Goal: Navigation & Orientation: Find specific page/section

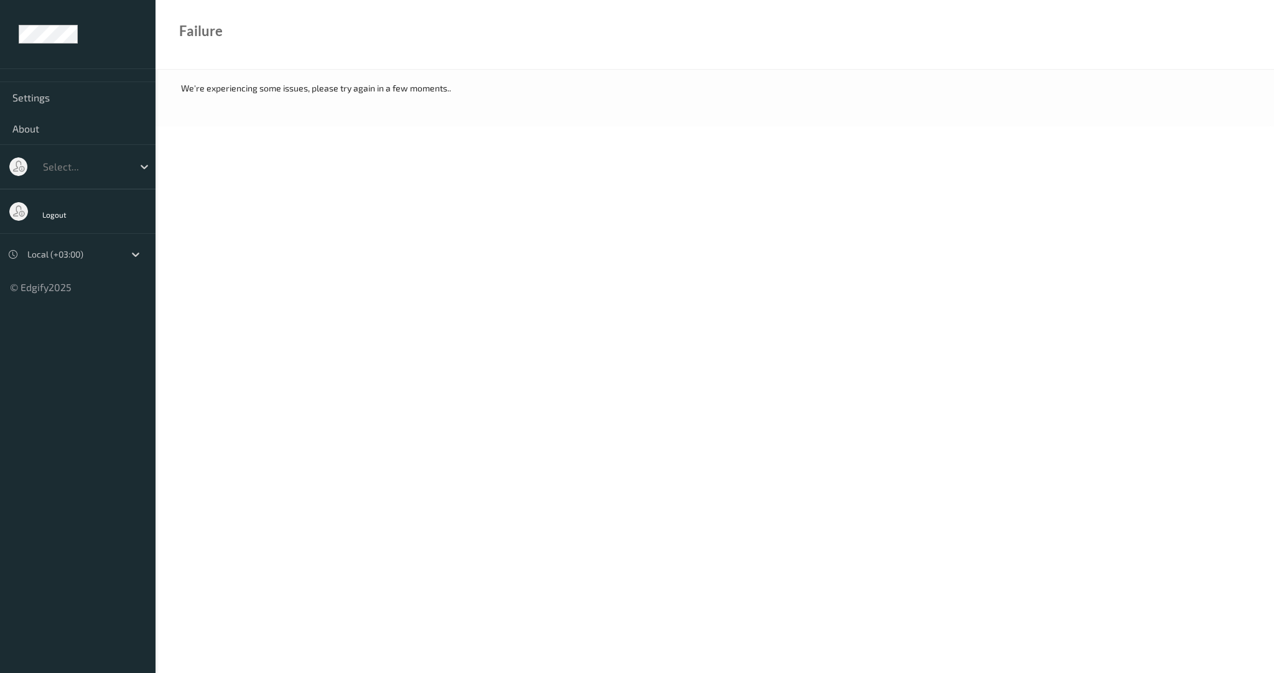
click at [359, 95] on div "We're experiencing some issues, please try again in a few moments.." at bounding box center [715, 98] width 1119 height 57
click at [699, 661] on body "Settings About Select... Logout Local (+03:00) © Edgify 2025 New Dashboard Expe…" at bounding box center [637, 336] width 1274 height 673
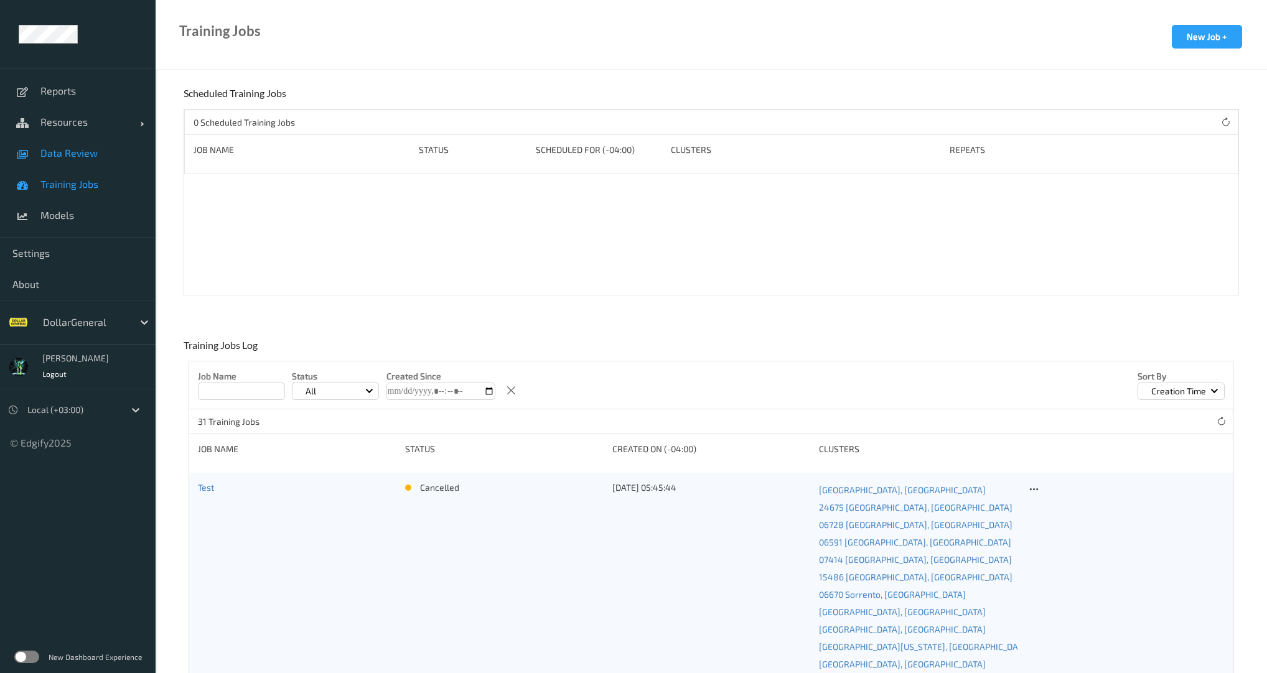
click at [73, 152] on span "Data Review" at bounding box center [91, 153] width 103 height 12
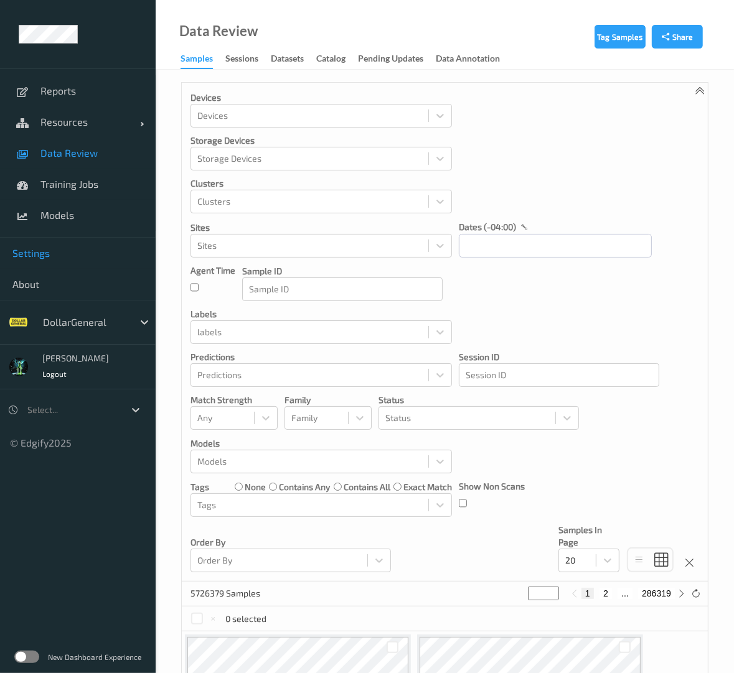
click at [48, 259] on span "Settings" at bounding box center [77, 253] width 131 height 12
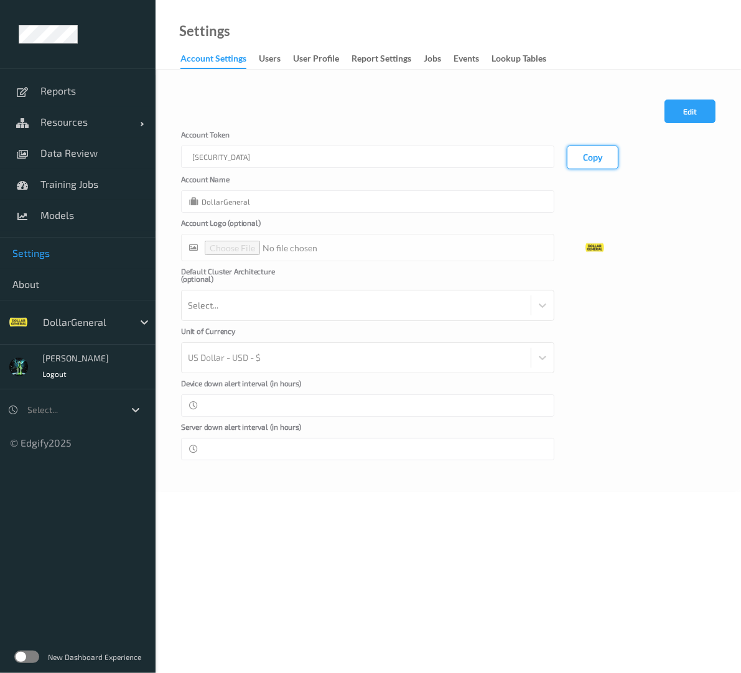
click at [356, 162] on button "Copy" at bounding box center [593, 158] width 52 height 24
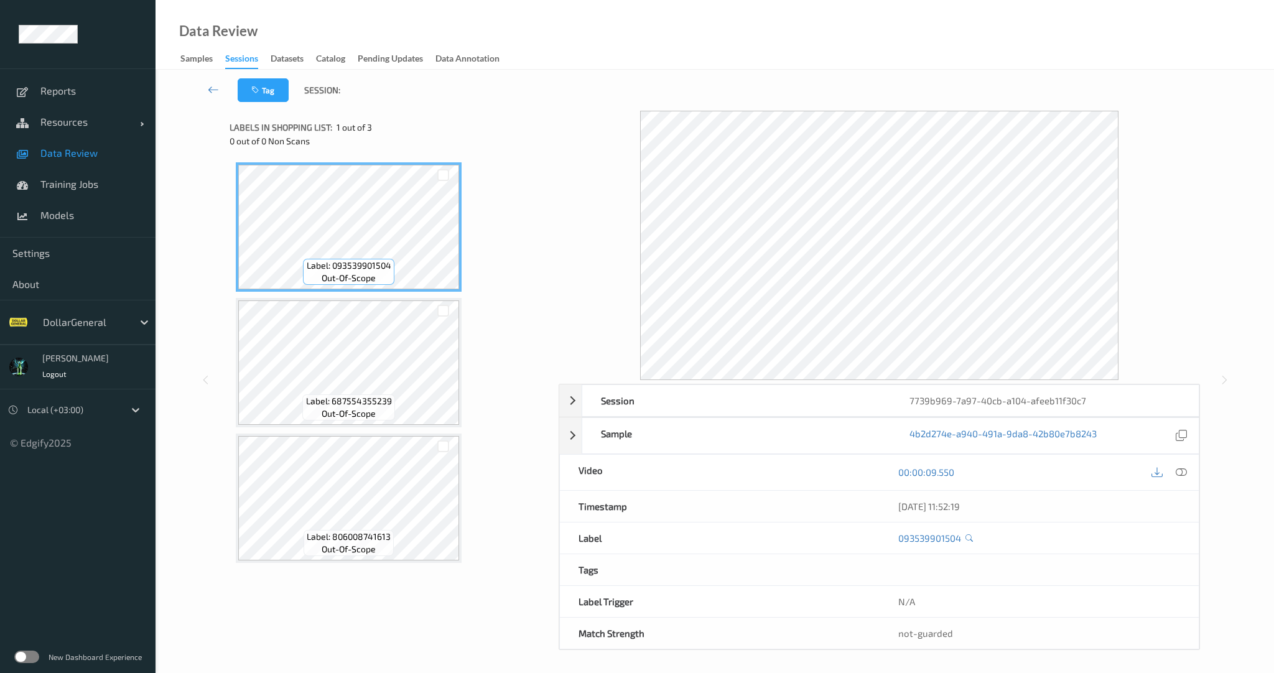
click at [49, 155] on span "Data Review" at bounding box center [91, 153] width 103 height 12
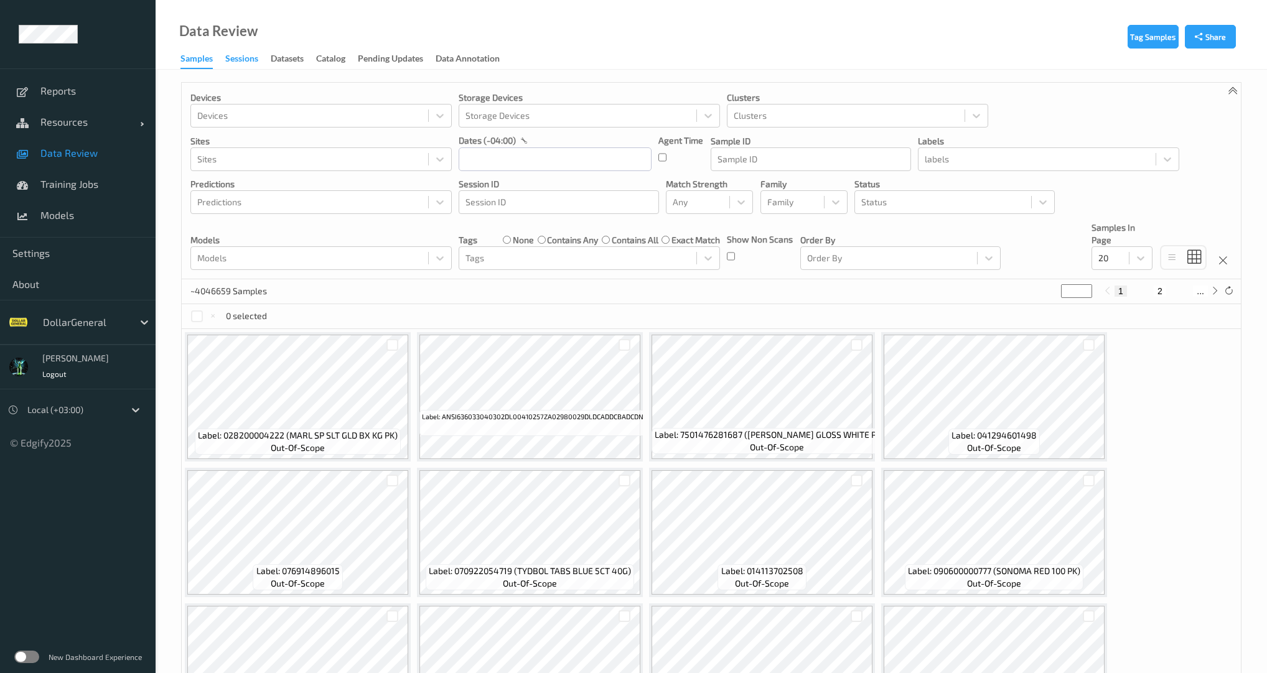
click at [251, 57] on div "Sessions" at bounding box center [241, 60] width 33 height 16
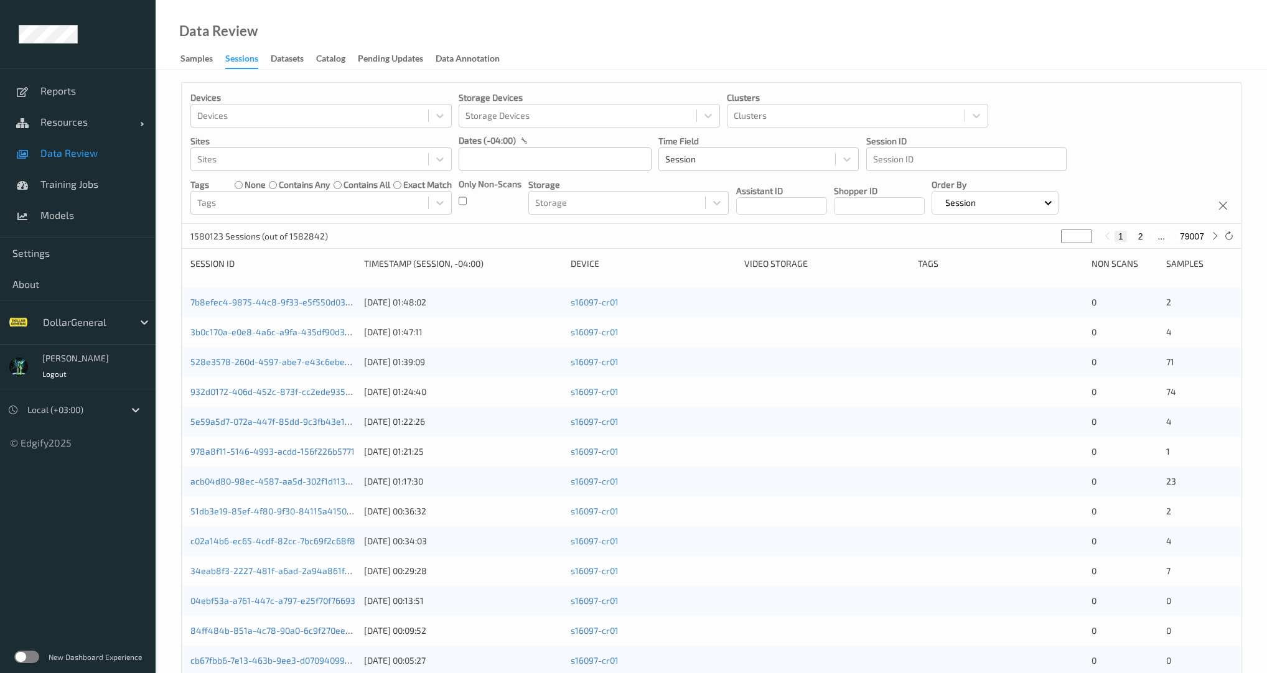
click at [920, 144] on p "Session ID" at bounding box center [966, 141] width 200 height 12
click at [933, 154] on div at bounding box center [966, 159] width 187 height 15
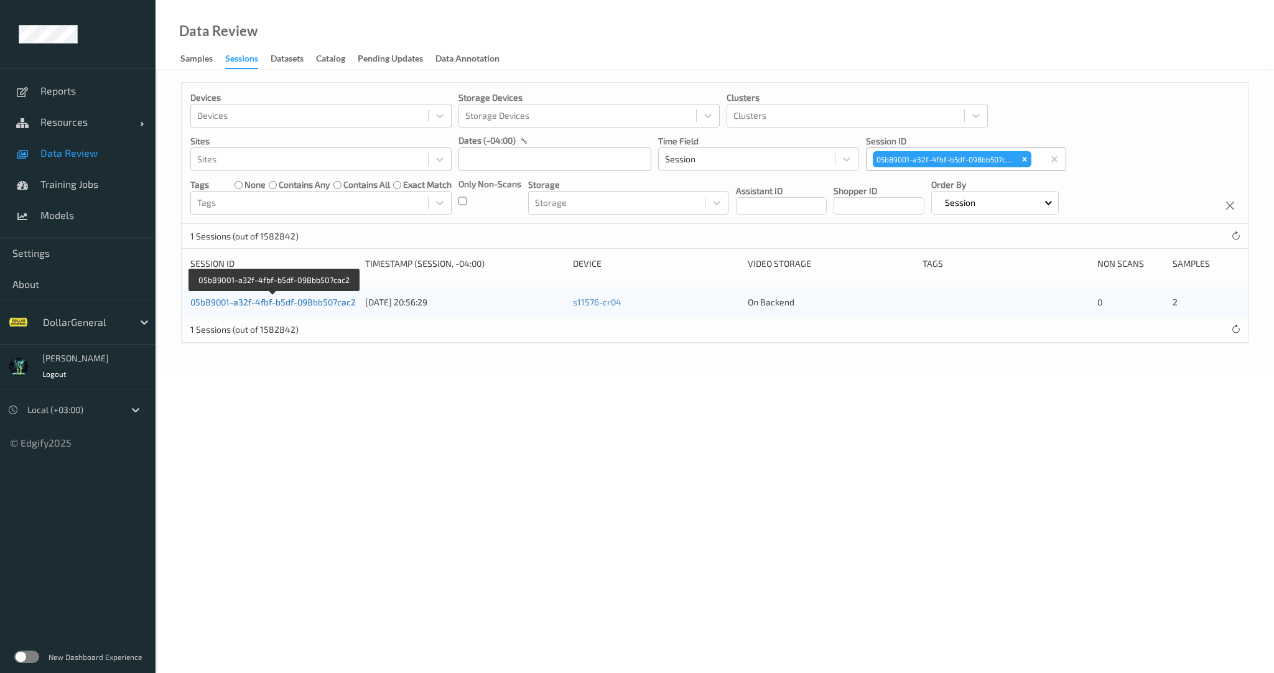
click at [265, 305] on link "05b89001-a32f-4fbf-b5df-098bb507cac2" at bounding box center [272, 302] width 165 height 11
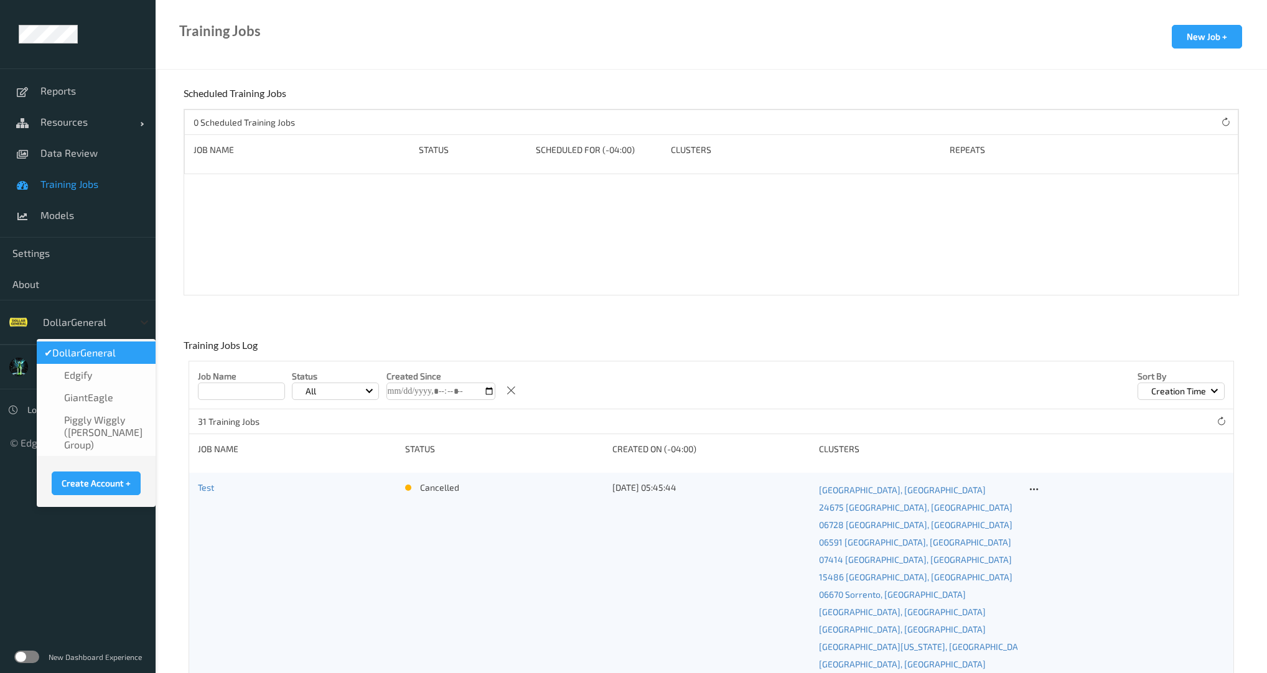
click at [134, 319] on div at bounding box center [144, 322] width 22 height 22
click at [92, 396] on span "GiantEagle" at bounding box center [88, 397] width 49 height 12
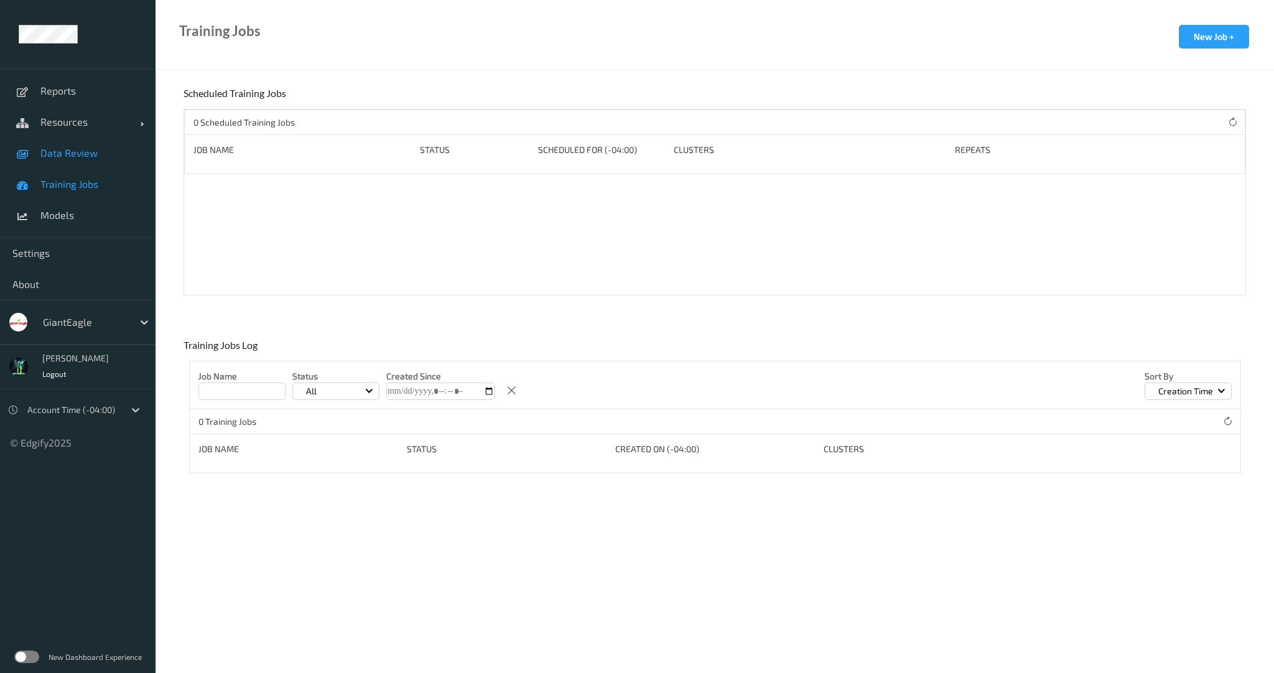
click at [98, 149] on span "Data Review" at bounding box center [91, 153] width 103 height 12
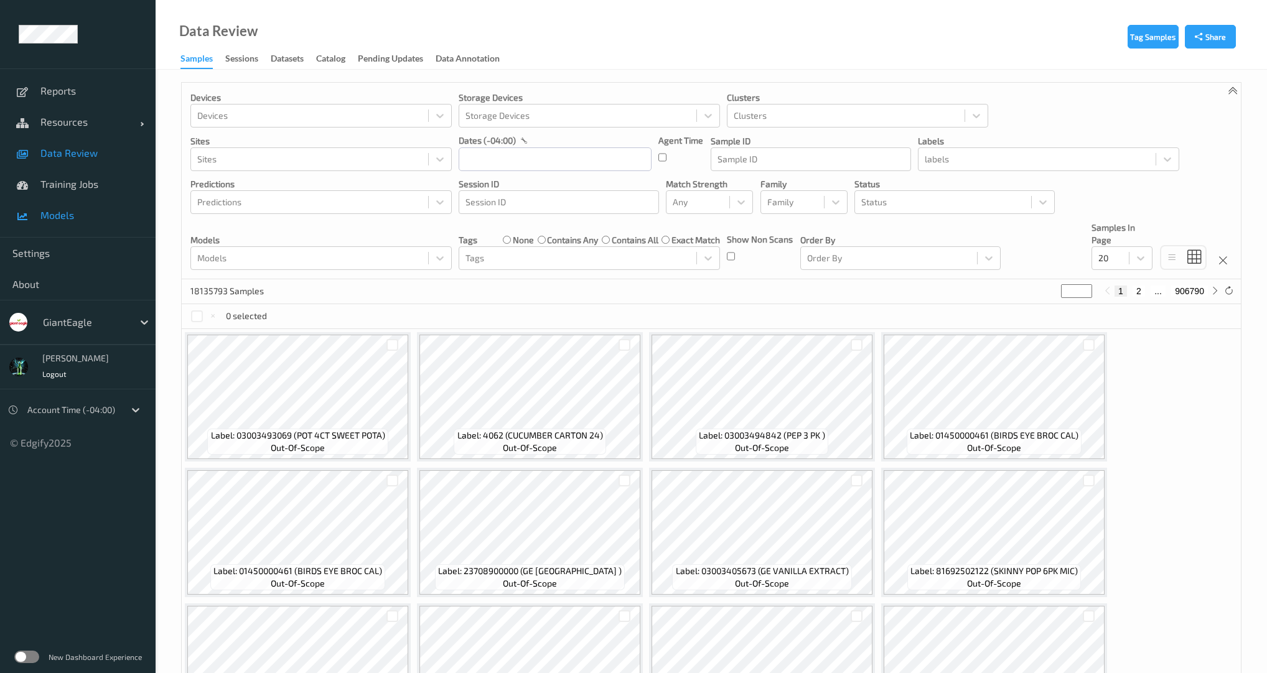
click at [69, 212] on span "Models" at bounding box center [91, 215] width 103 height 12
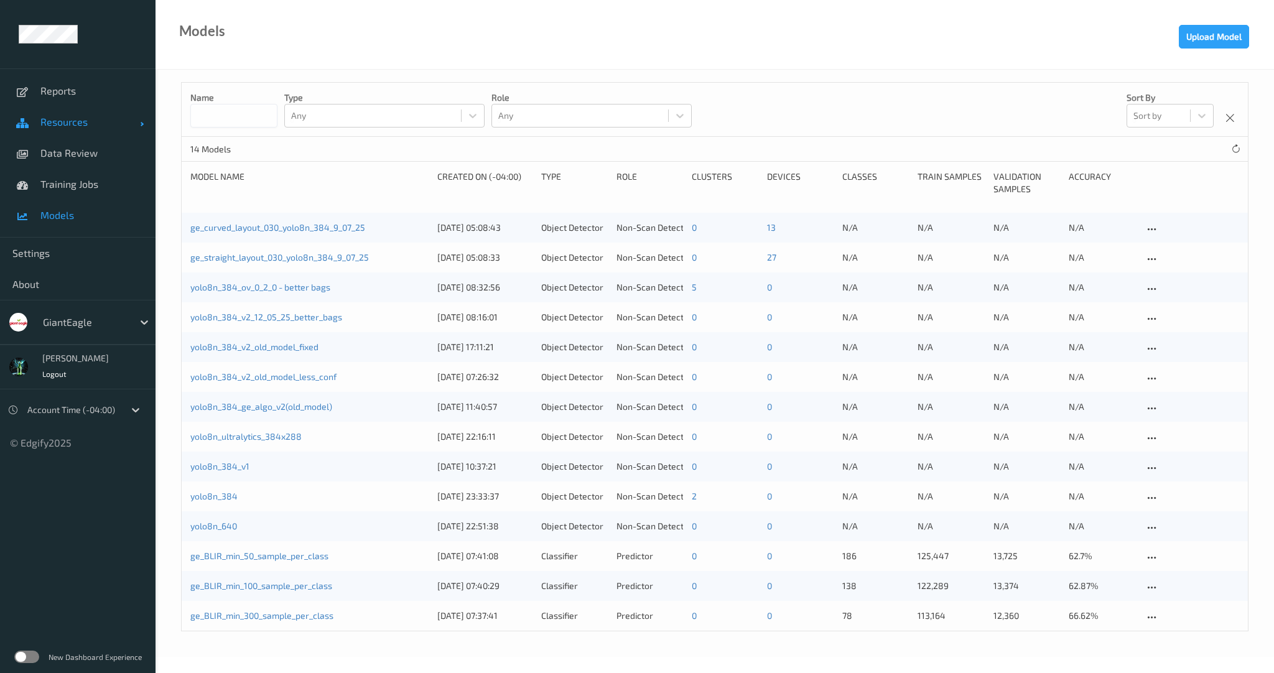
click at [67, 129] on link "Resources" at bounding box center [78, 121] width 156 height 31
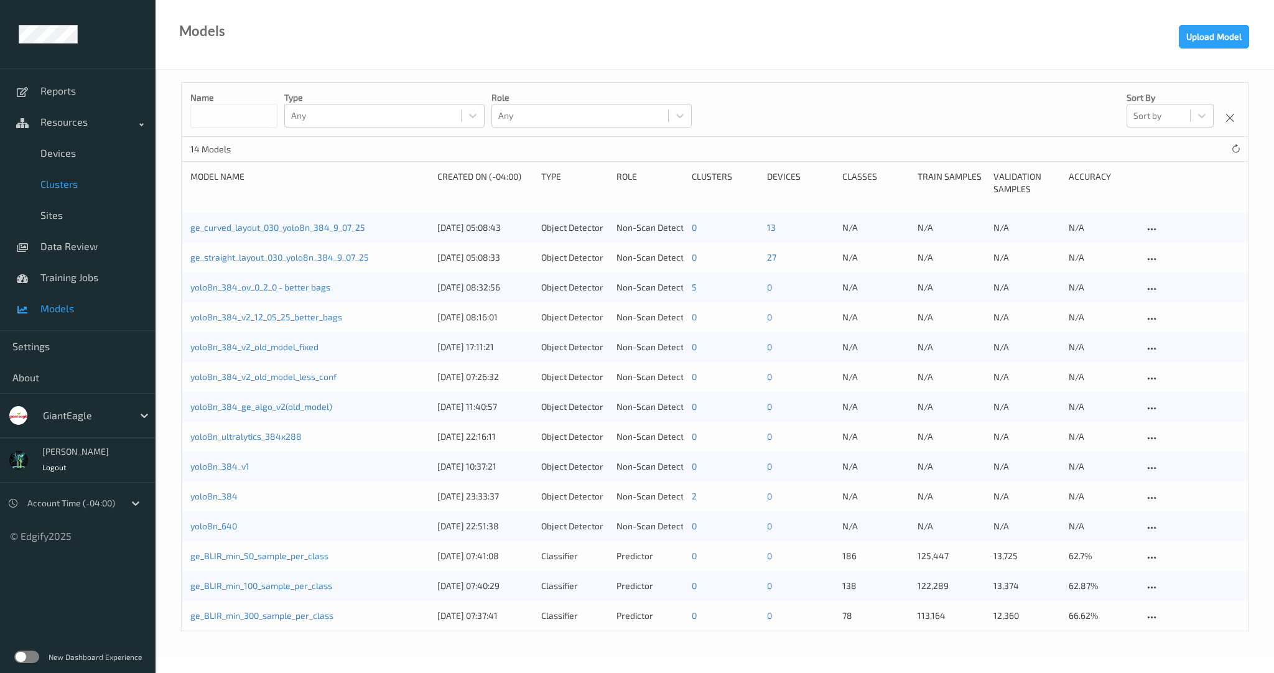
click at [63, 187] on span "Clusters" at bounding box center [91, 184] width 103 height 12
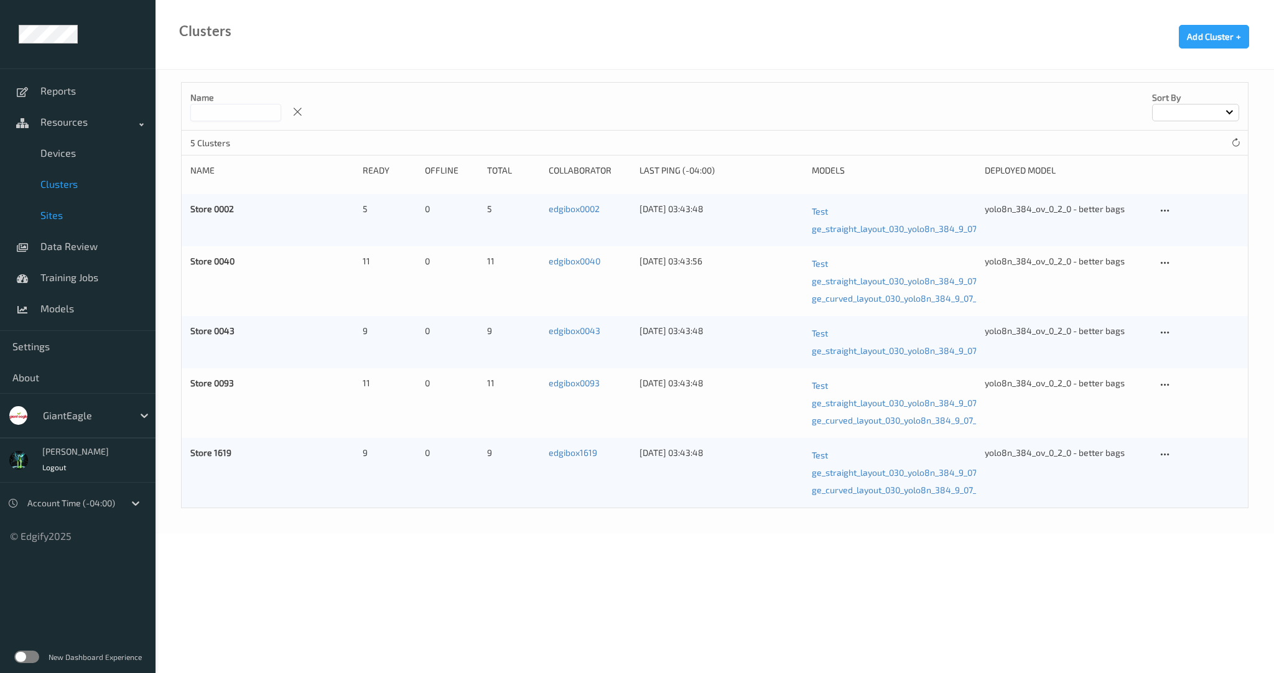
click at [58, 218] on span "Sites" at bounding box center [91, 215] width 103 height 12
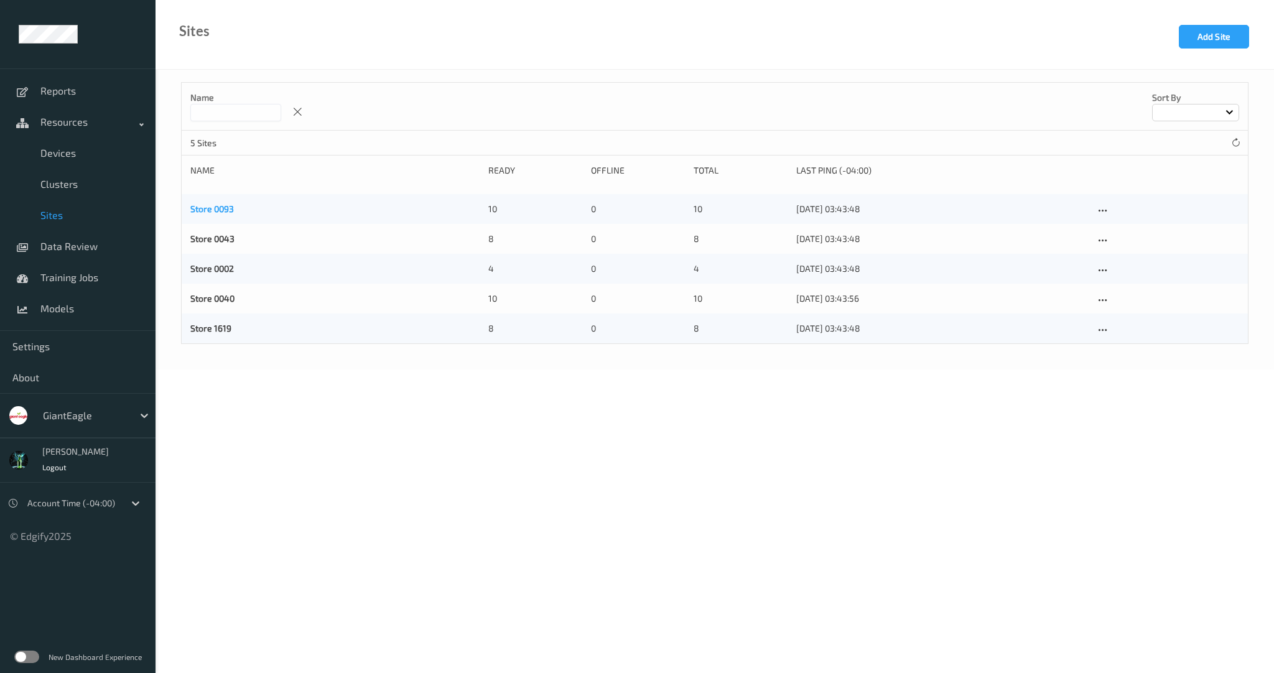
click at [228, 208] on link "Store 0093" at bounding box center [212, 208] width 44 height 11
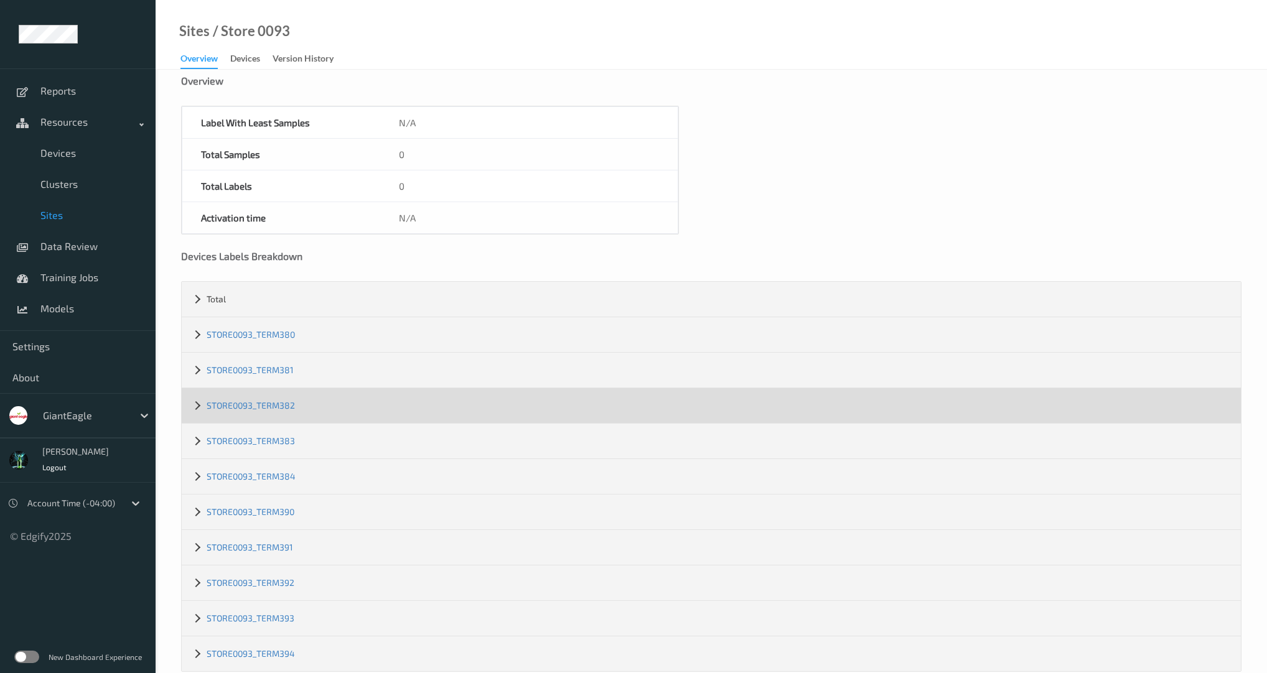
scroll to position [59, 0]
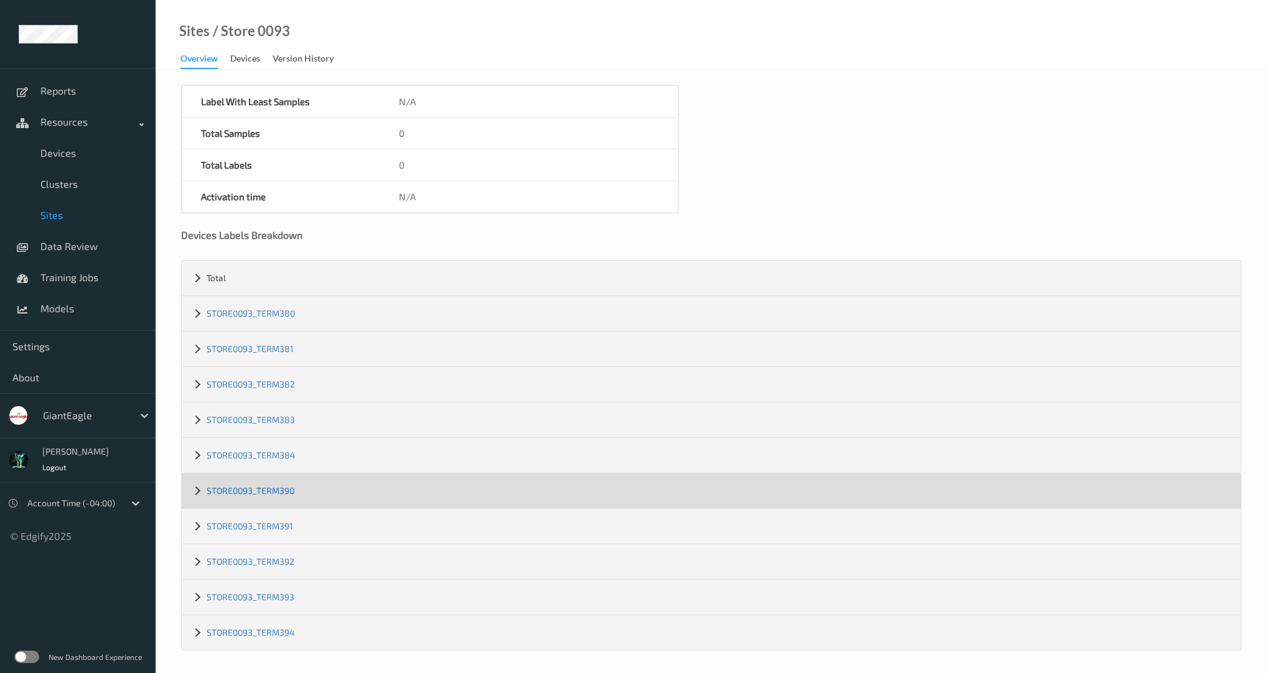
click at [264, 490] on link "STORE0093_TERM390" at bounding box center [251, 490] width 88 height 11
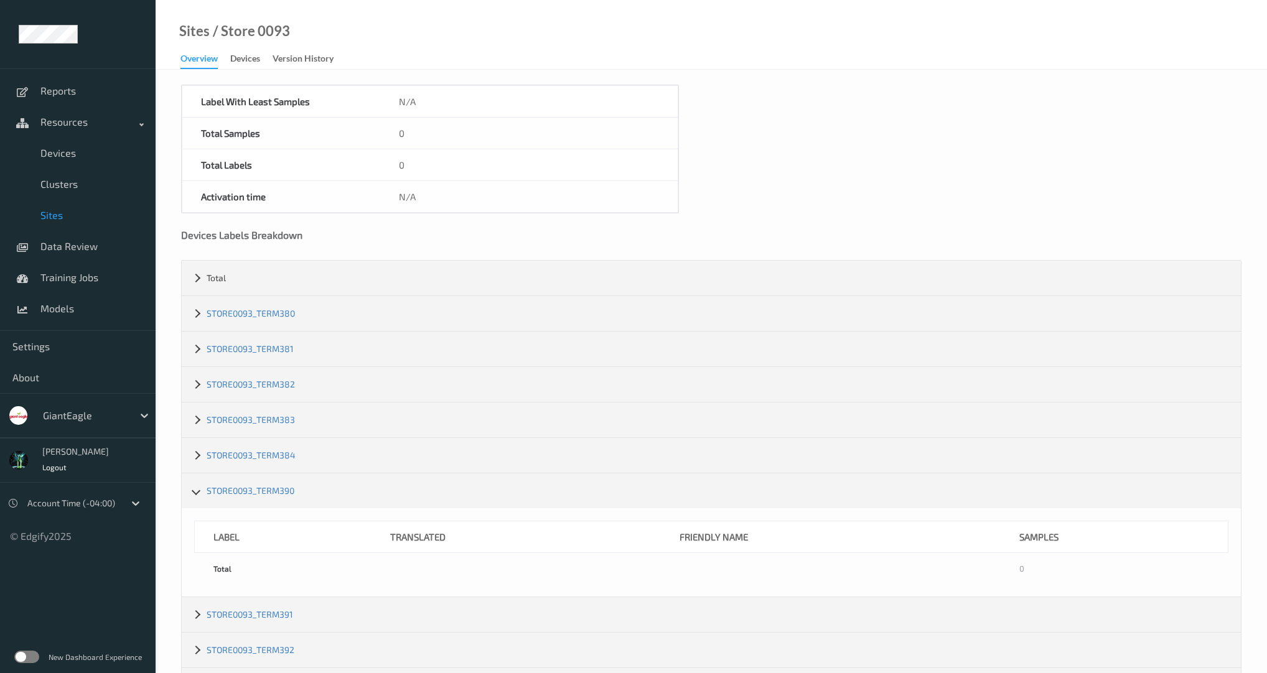
click at [253, 615] on link "STORE0093_TERM391" at bounding box center [250, 614] width 86 height 11
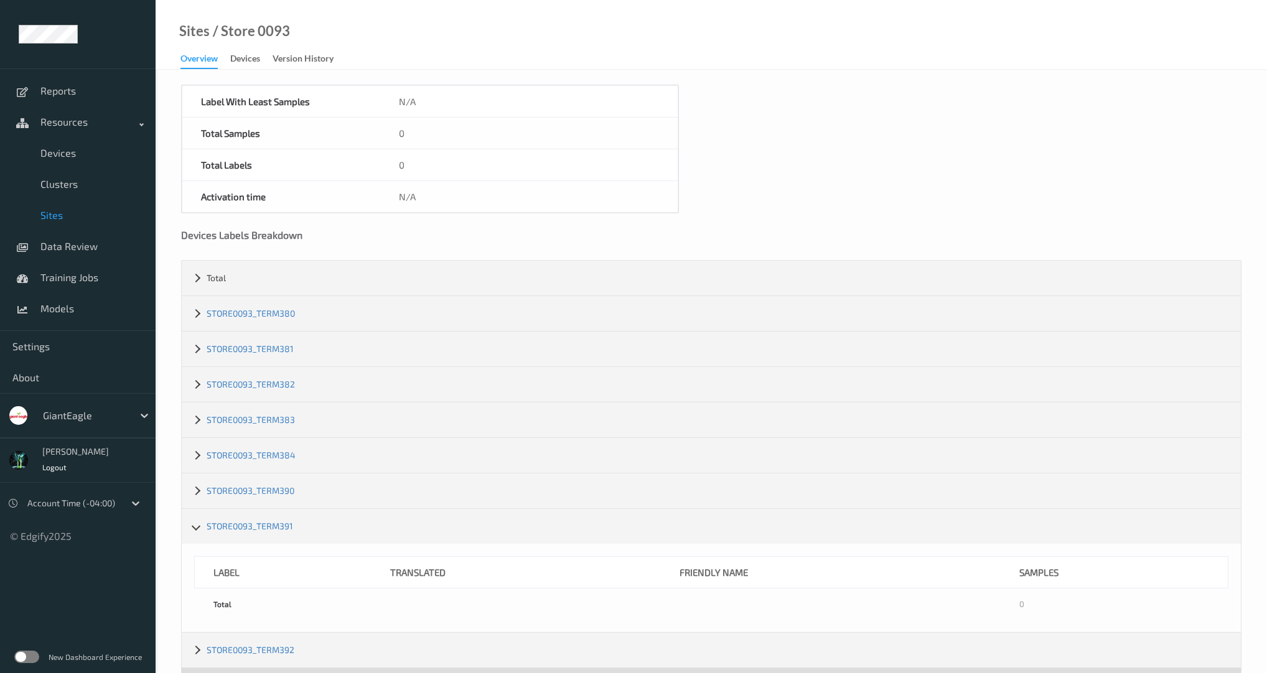
scroll to position [147, 0]
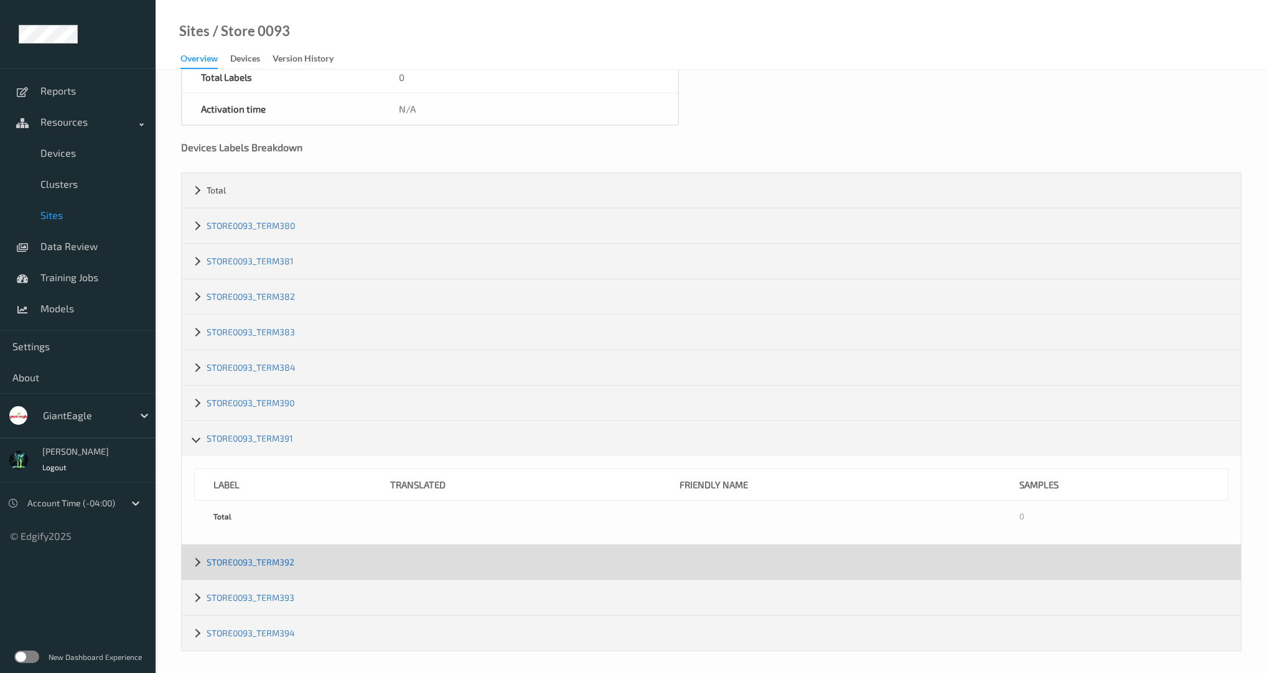
click at [277, 560] on link "STORE0093_TERM392" at bounding box center [251, 562] width 88 height 11
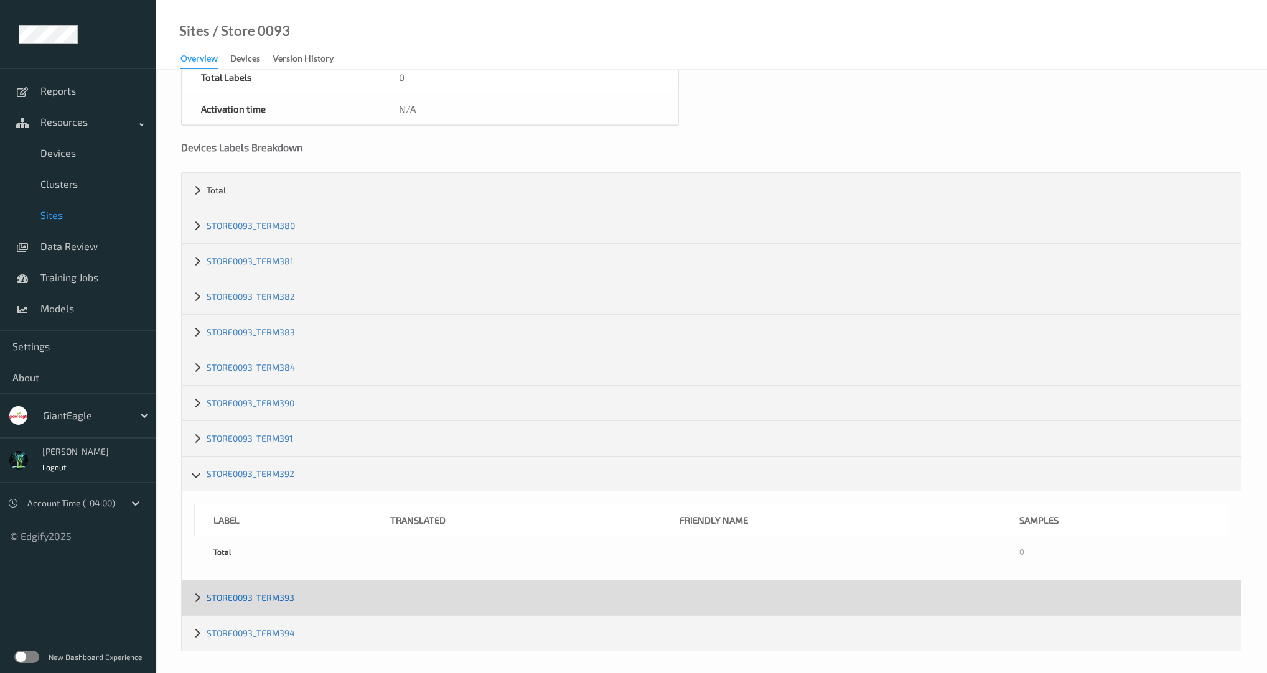
click at [277, 598] on link "STORE0093_TERM393" at bounding box center [251, 597] width 88 height 11
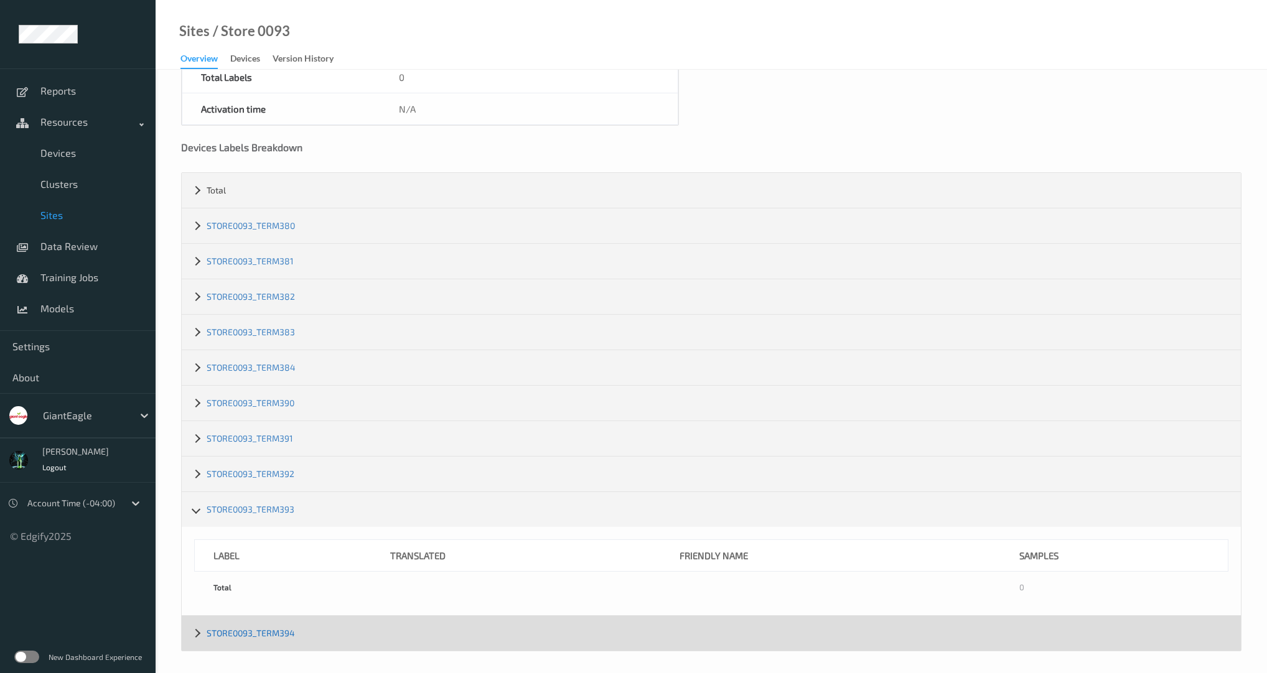
click at [278, 629] on link "STORE0093_TERM394" at bounding box center [251, 633] width 88 height 11
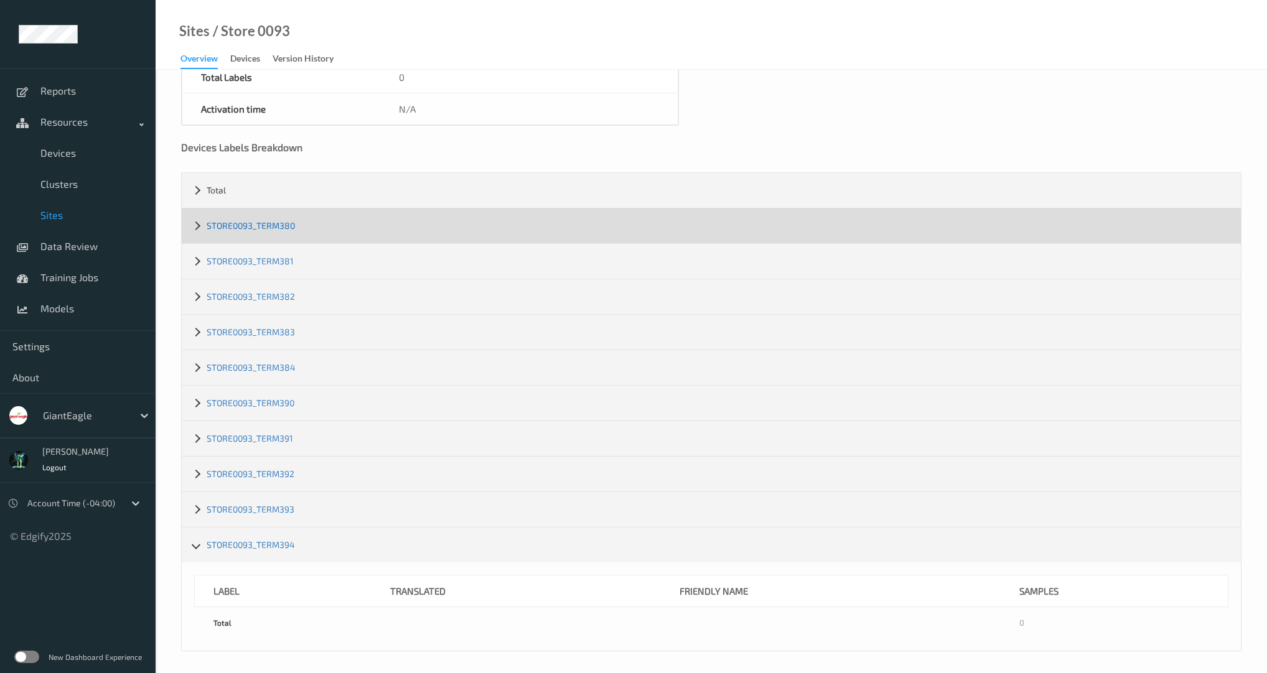
click at [274, 225] on link "STORE0093_TERM380" at bounding box center [251, 225] width 88 height 11
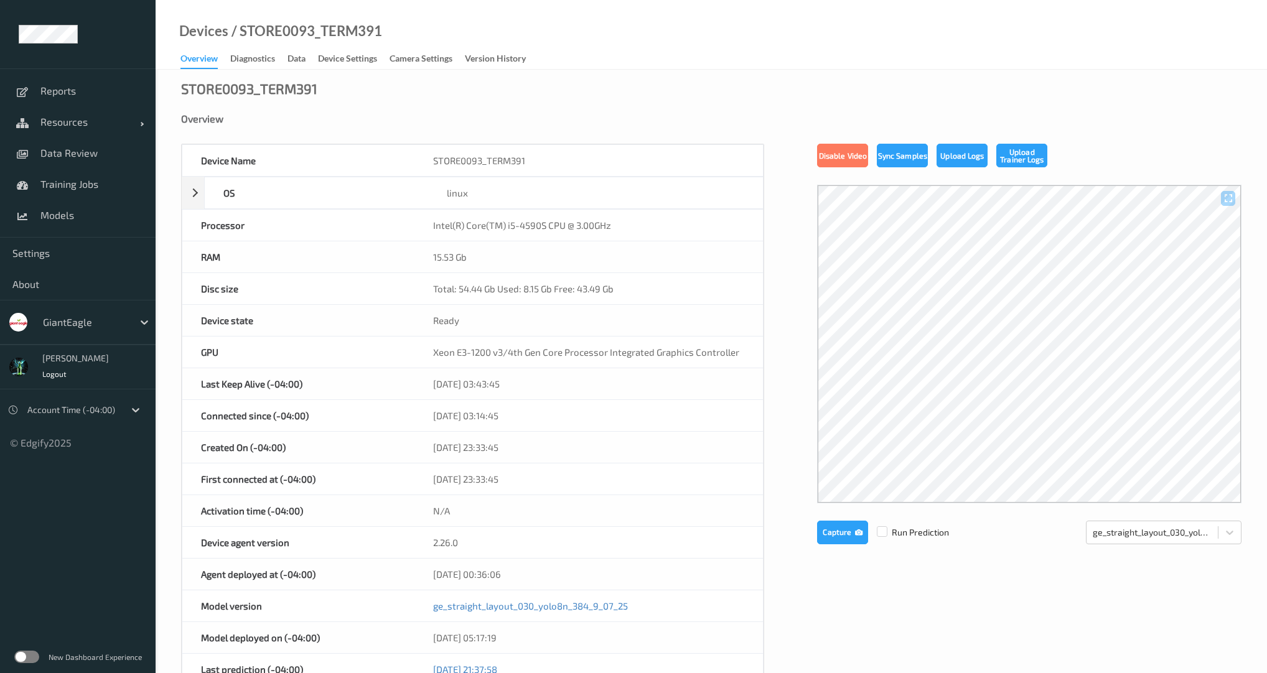
click at [30, 657] on label at bounding box center [26, 657] width 25 height 12
click at [961, 157] on button "Upload Logs" at bounding box center [961, 156] width 51 height 24
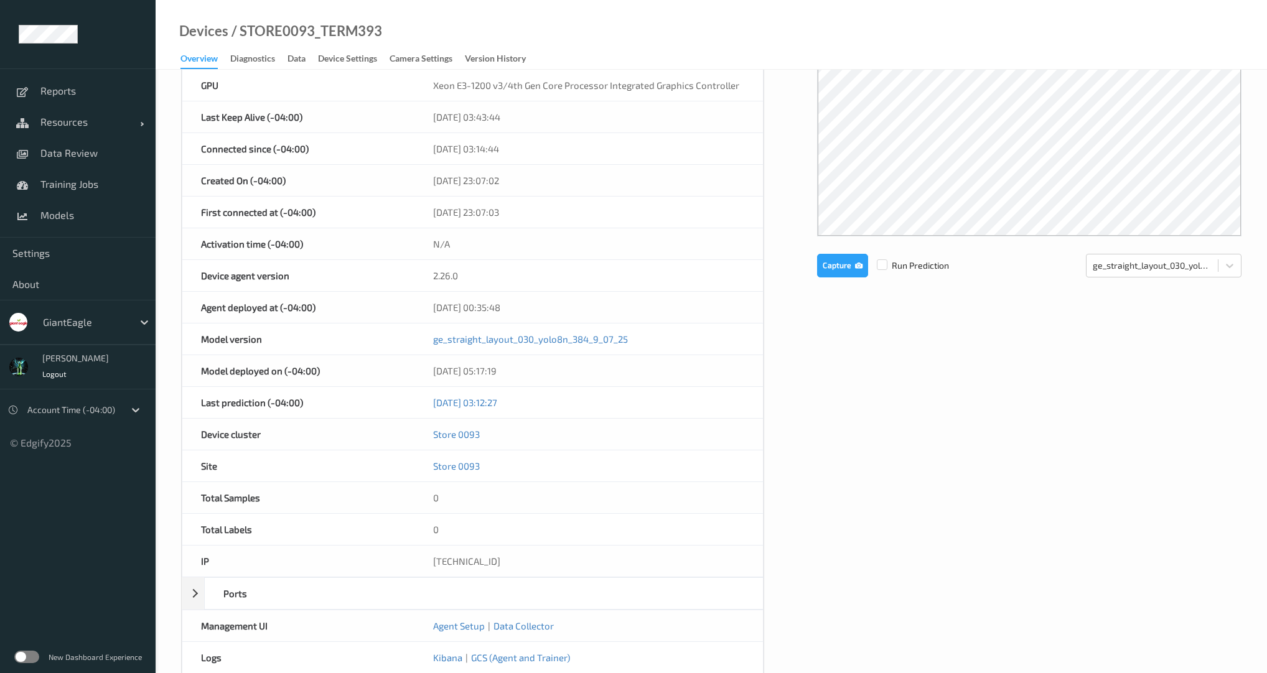
scroll to position [311, 0]
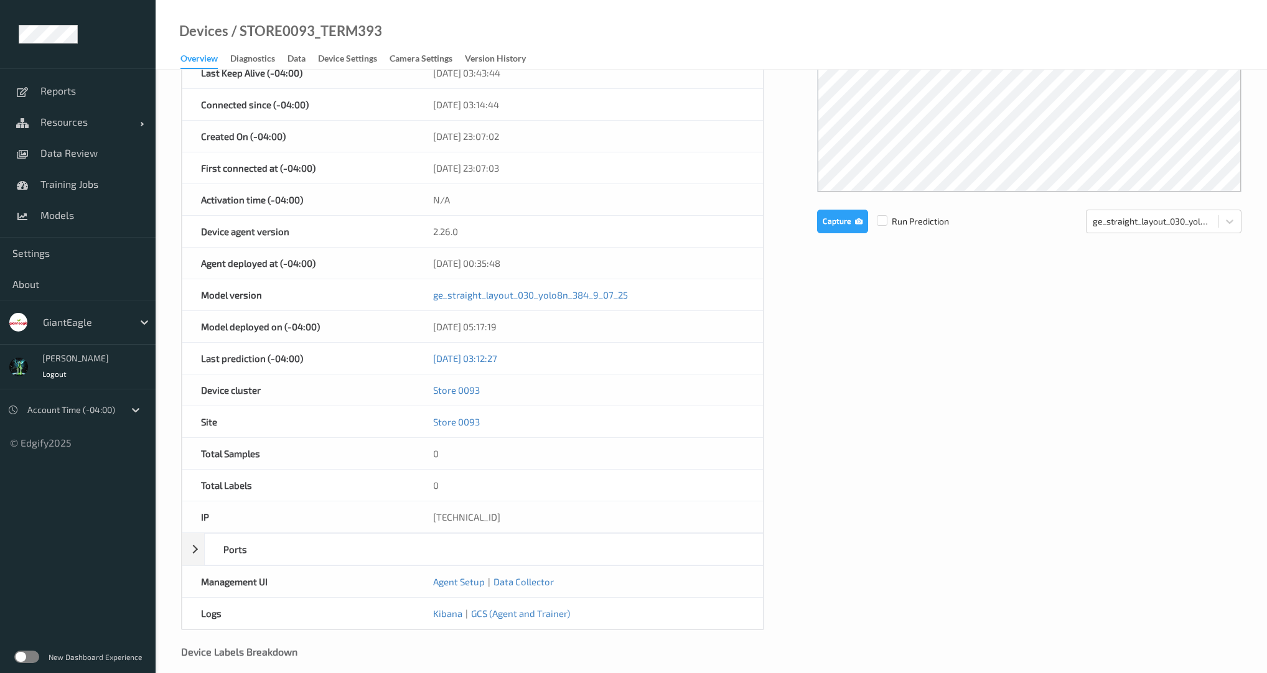
click at [30, 662] on label at bounding box center [26, 657] width 25 height 12
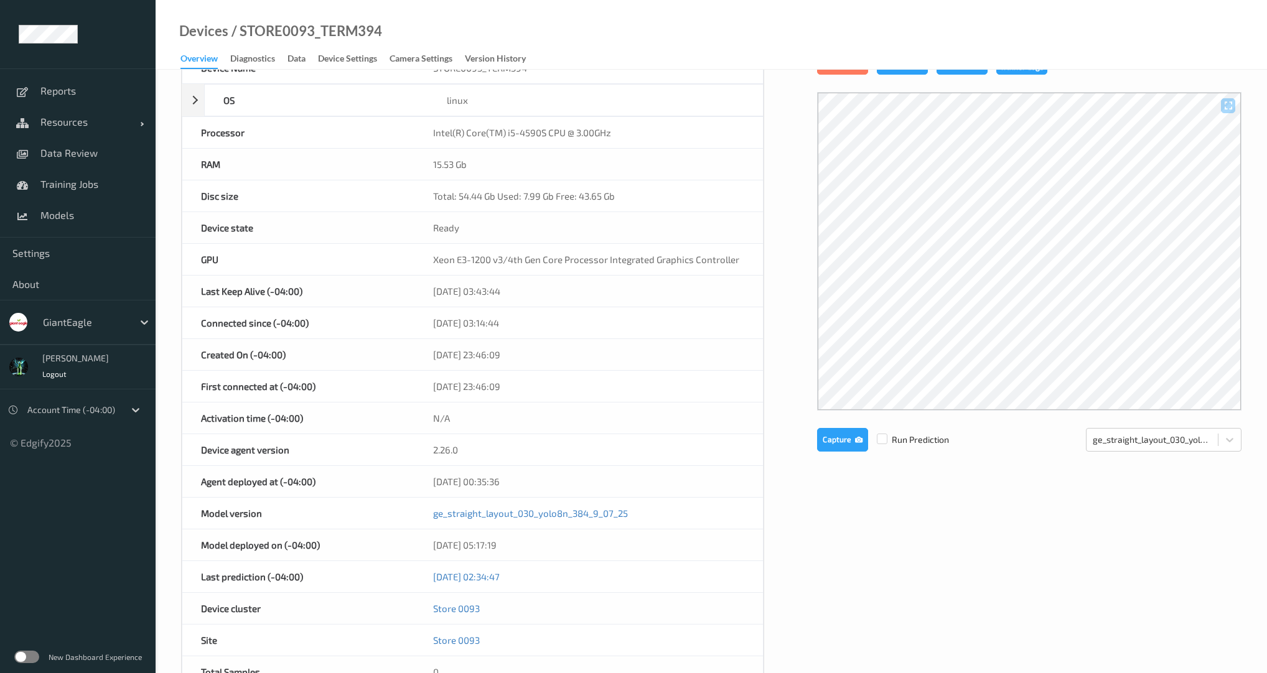
scroll to position [72, 0]
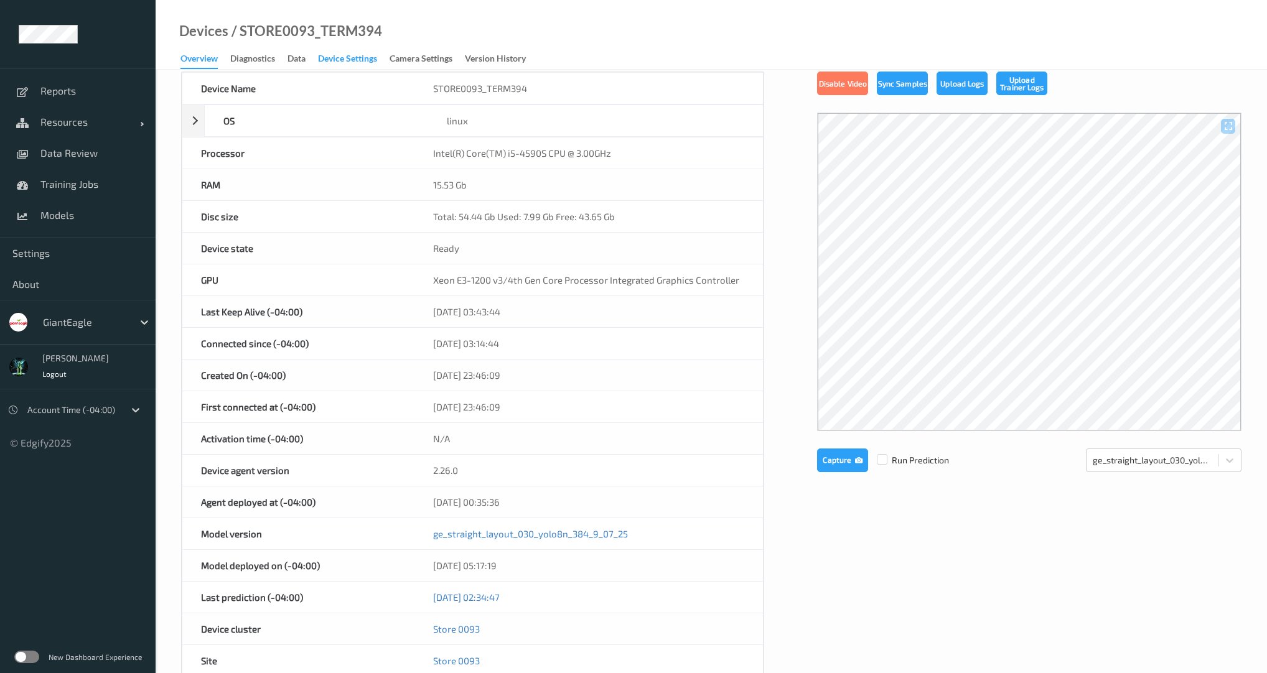
click at [347, 57] on div "Device Settings" at bounding box center [347, 60] width 59 height 16
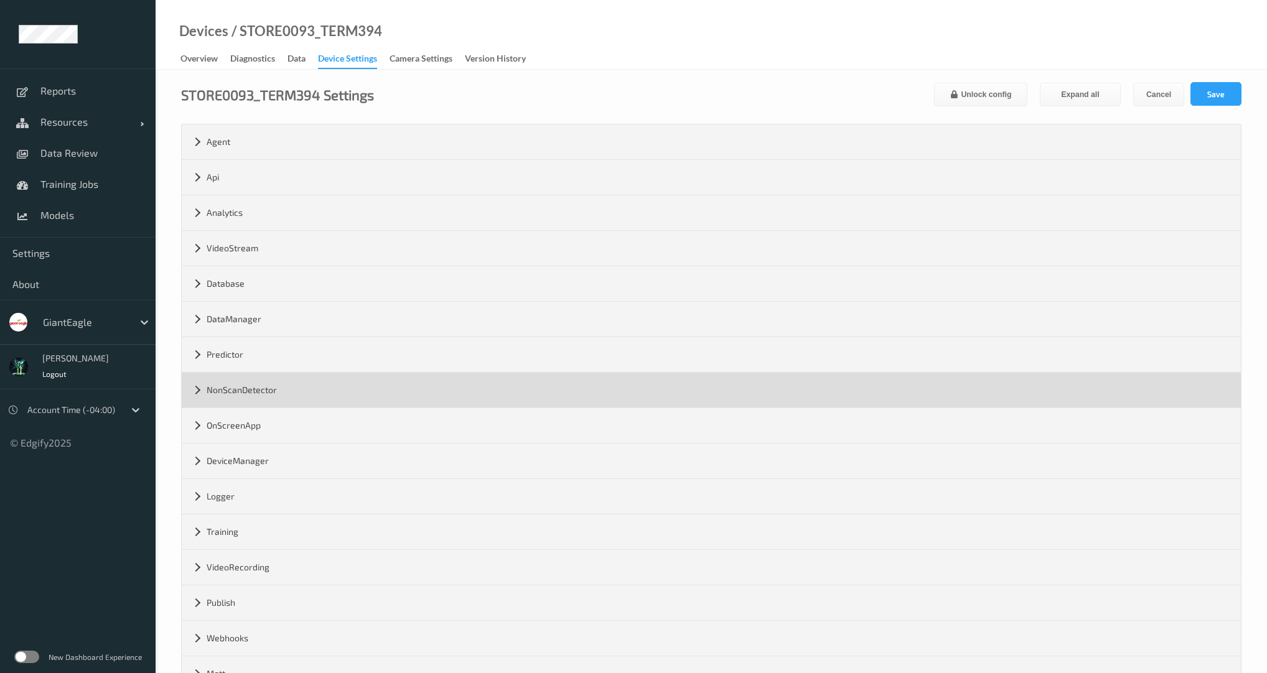
click at [201, 386] on div "NonScanDetector" at bounding box center [711, 390] width 1059 height 35
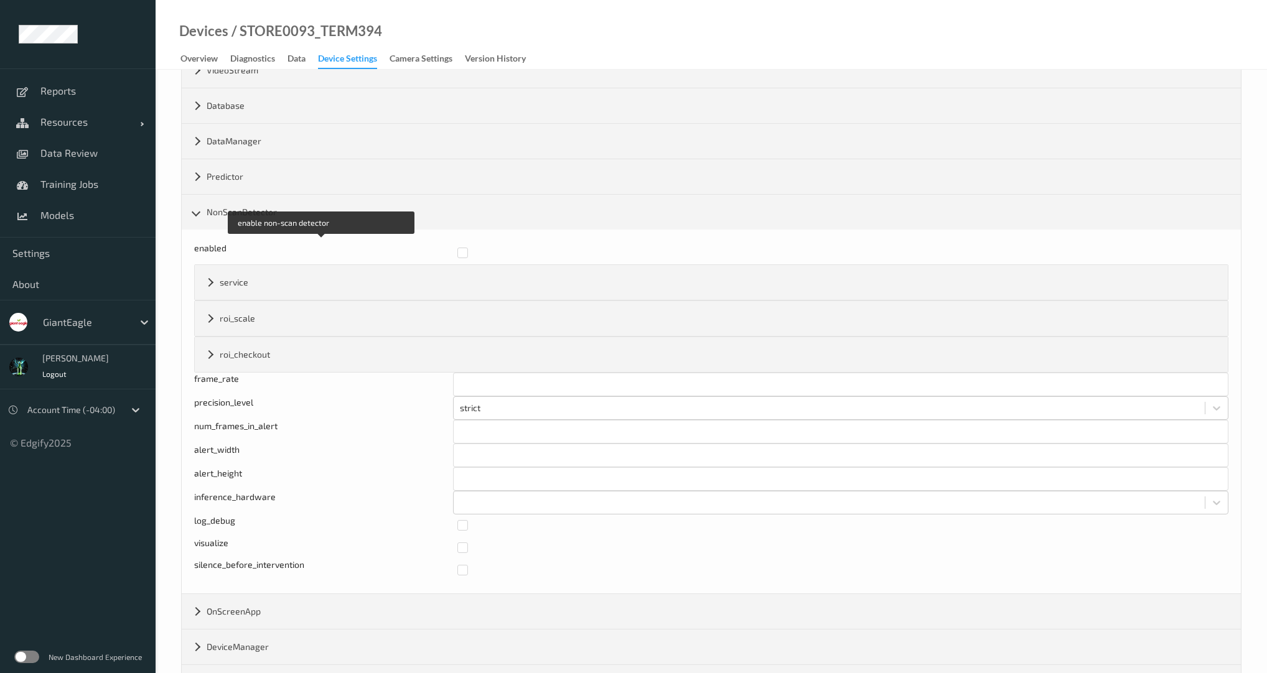
scroll to position [179, 0]
click at [284, 561] on div "silence_before_intervention" at bounding box center [321, 568] width 254 height 22
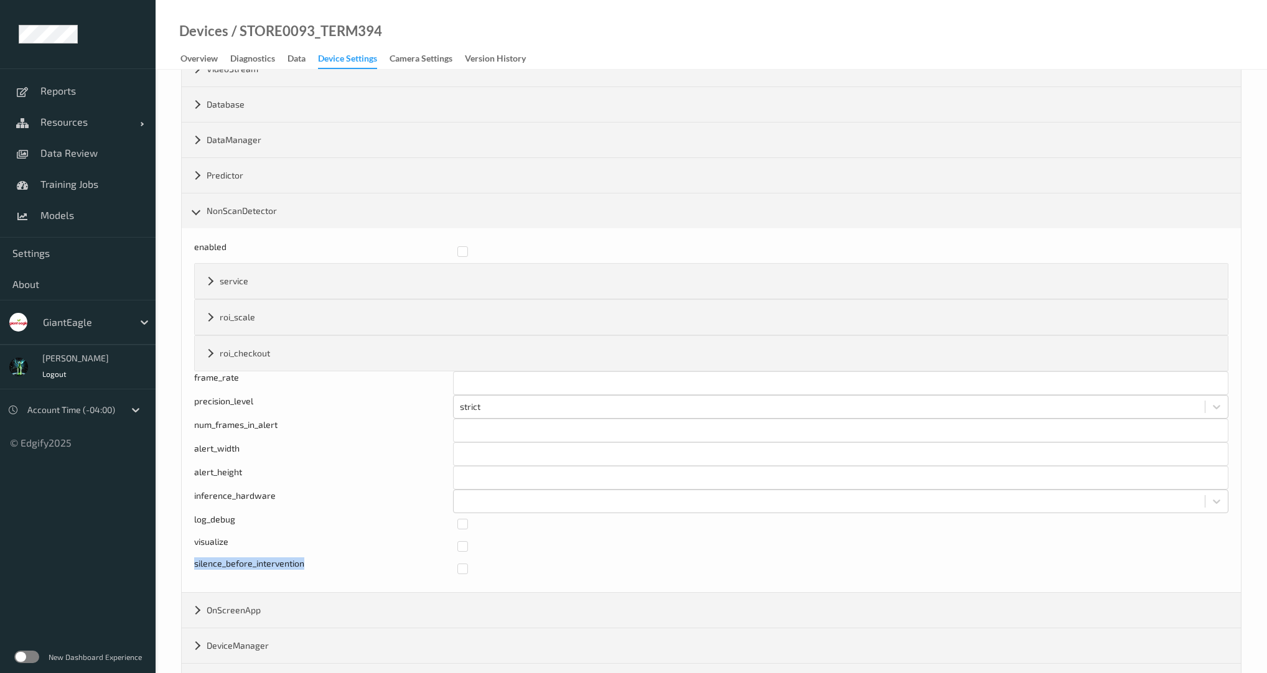
click at [284, 561] on div "silence_before_intervention" at bounding box center [321, 568] width 254 height 22
copy div "silence_before_intervention"
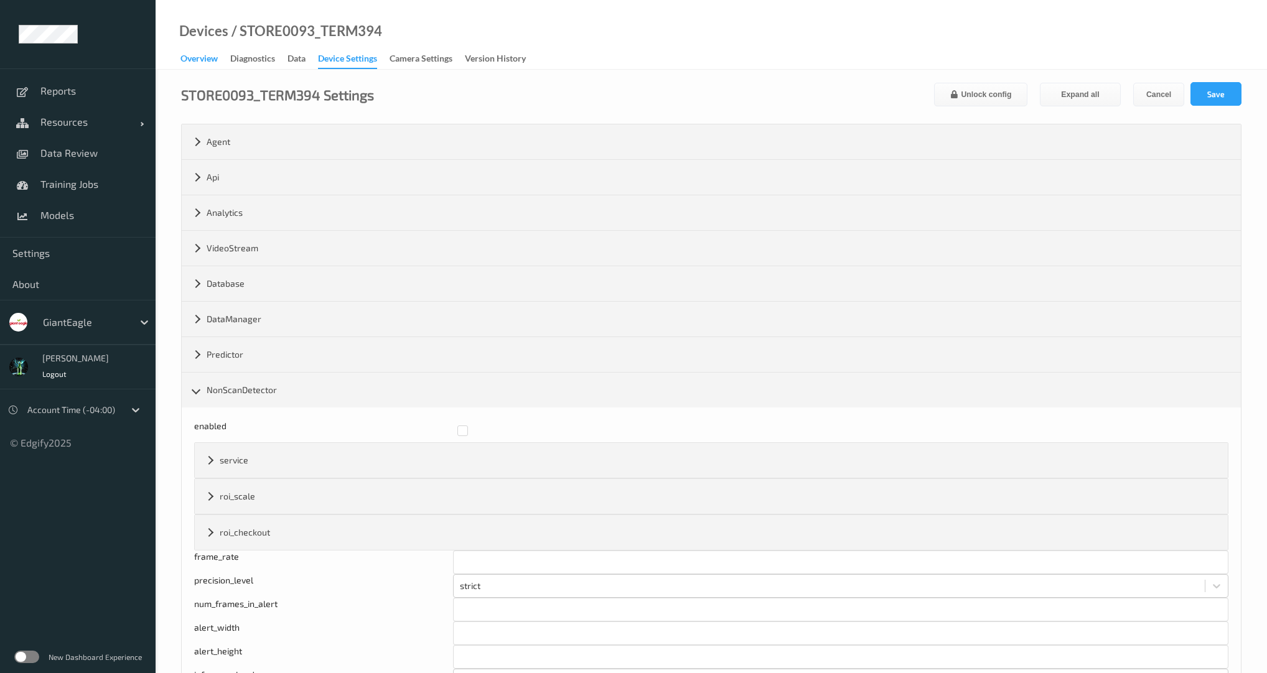
click at [202, 54] on div "Overview" at bounding box center [198, 60] width 37 height 16
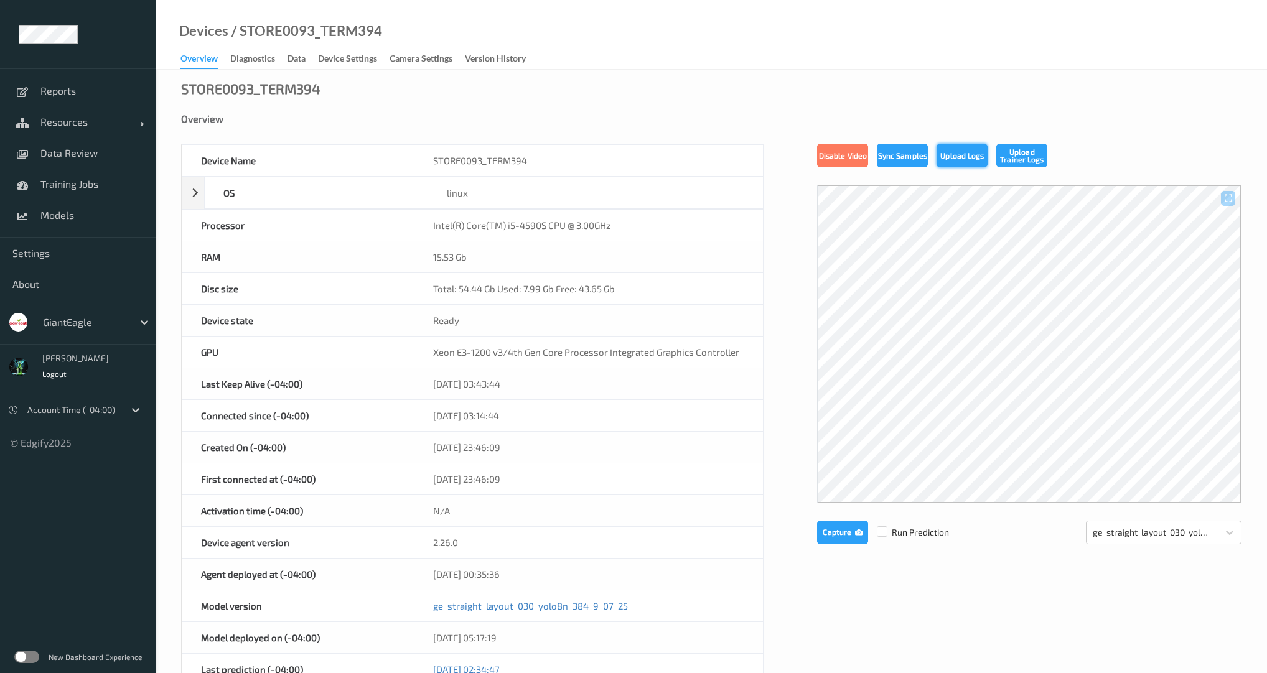
click at [969, 161] on button "Upload Logs" at bounding box center [961, 156] width 51 height 24
